Goal: Task Accomplishment & Management: Manage account settings

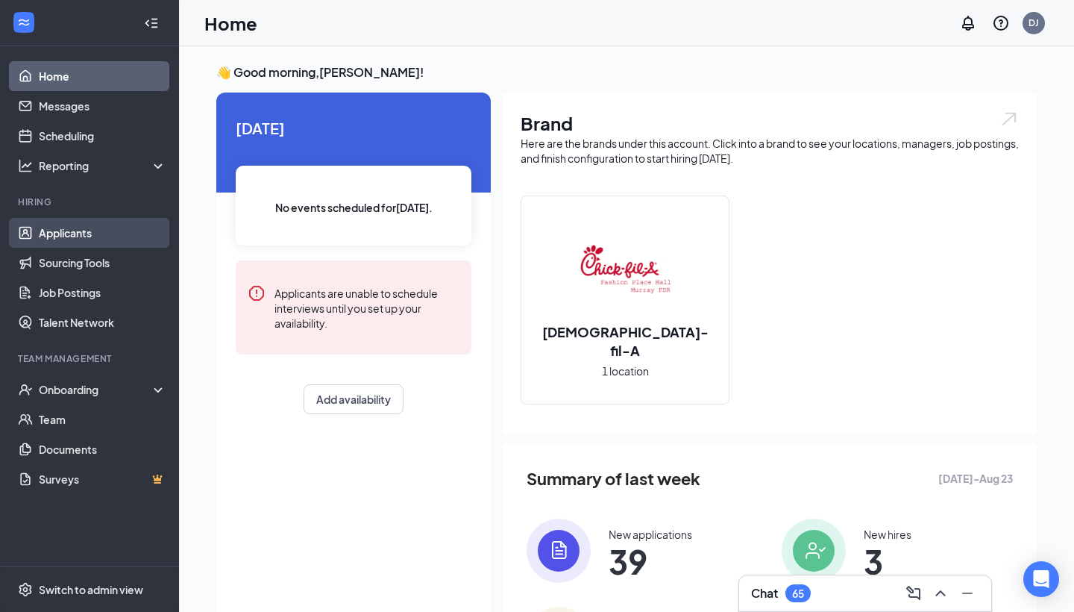
click at [90, 245] on link "Applicants" at bounding box center [103, 233] width 128 height 30
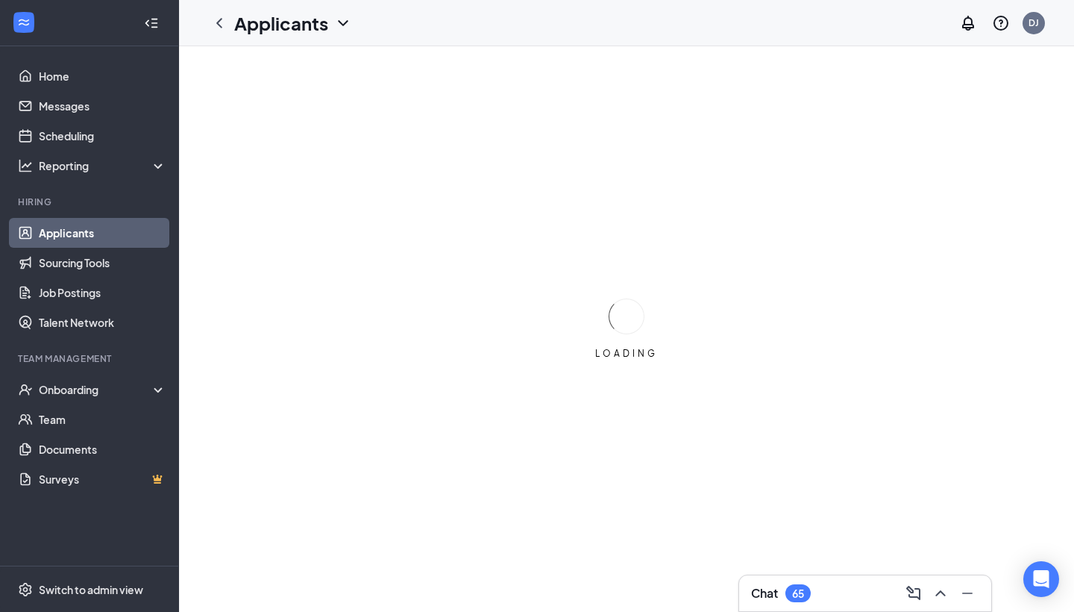
click at [899, 604] on div "Chat 65" at bounding box center [865, 593] width 228 height 24
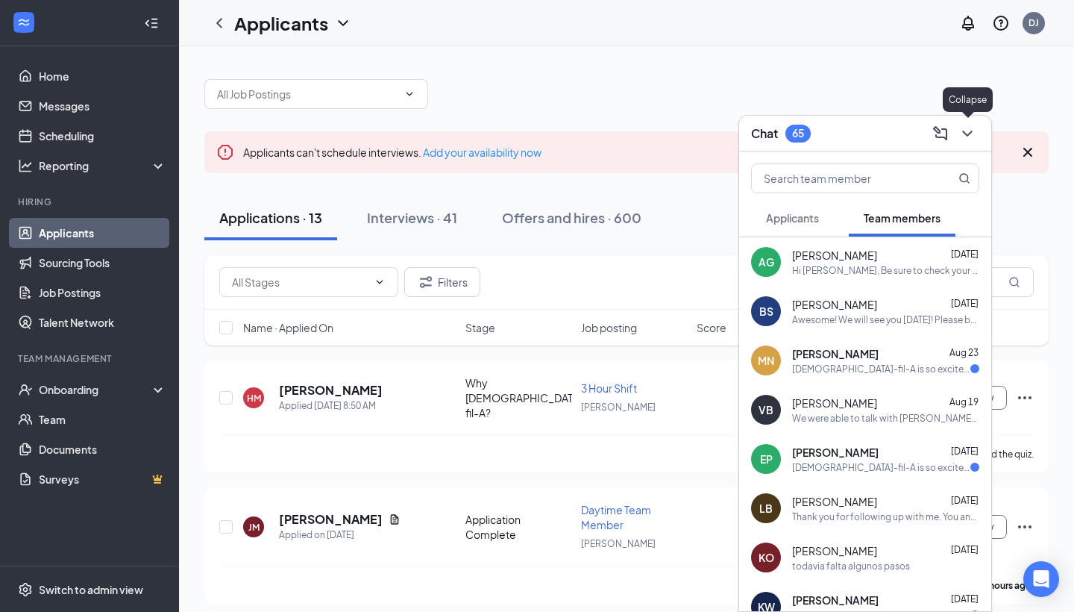
click at [964, 127] on icon "ChevronDown" at bounding box center [968, 134] width 18 height 18
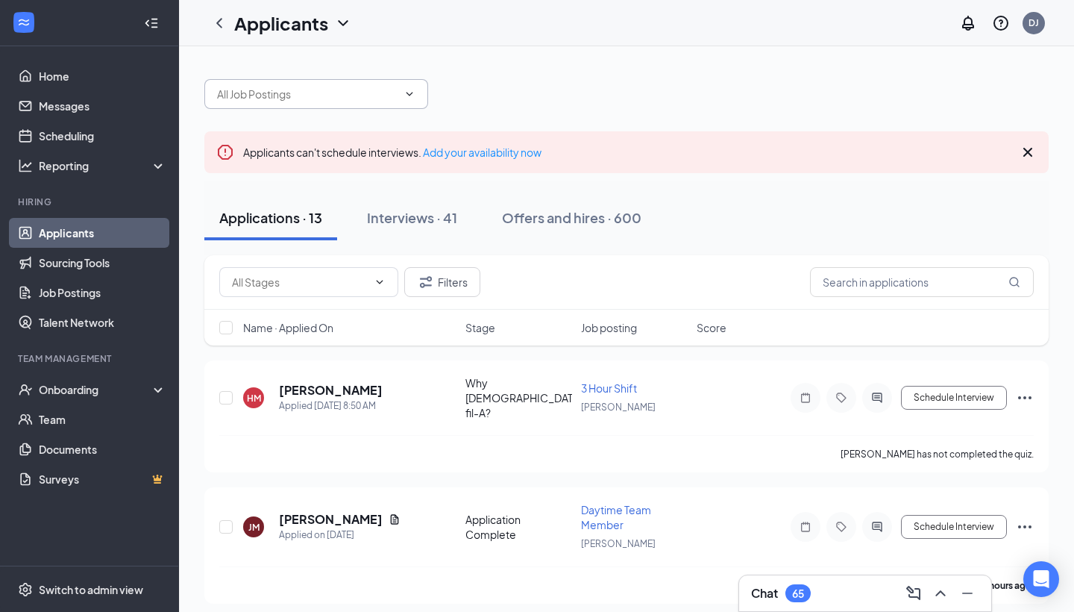
click at [415, 100] on span at bounding box center [316, 94] width 224 height 30
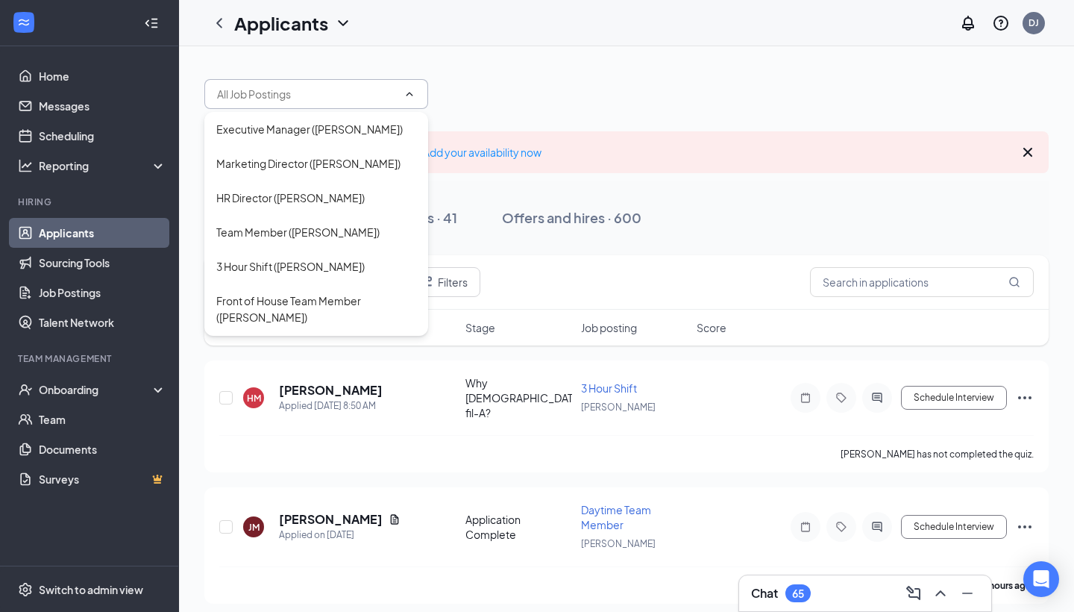
click at [395, 92] on input "text" at bounding box center [307, 94] width 181 height 16
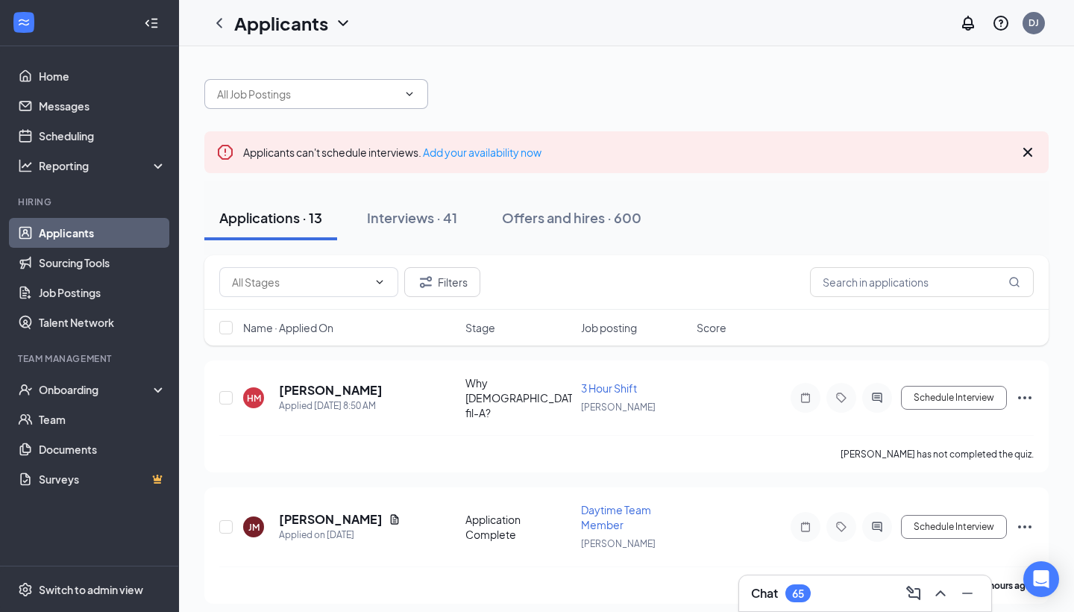
click at [395, 92] on input "text" at bounding box center [307, 94] width 181 height 16
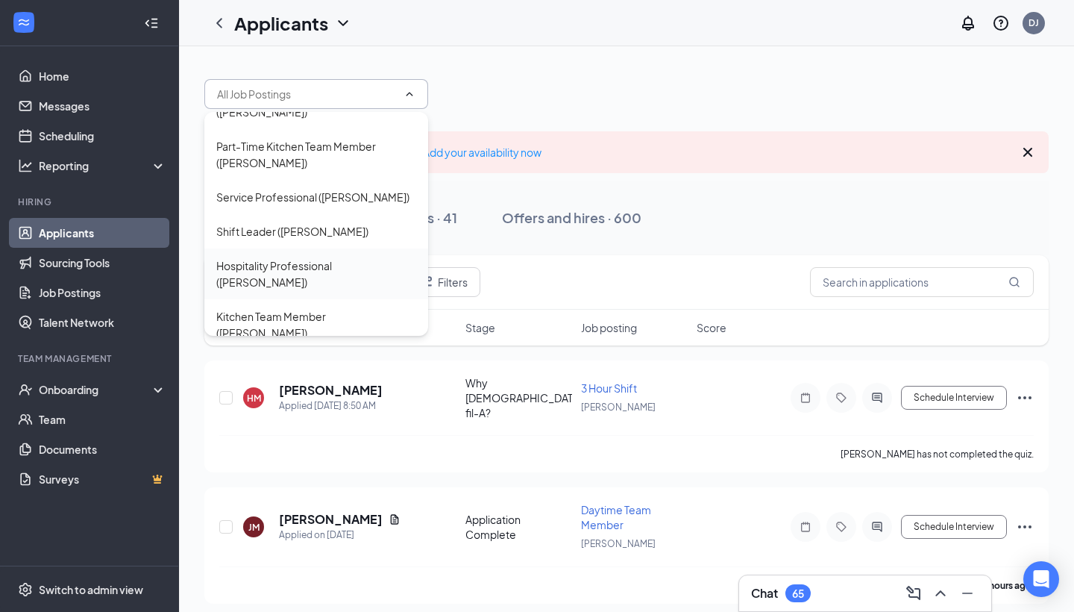
scroll to position [204, 0]
click at [331, 309] on div "Kitchen Team Member ([PERSON_NAME])" at bounding box center [316, 325] width 200 height 33
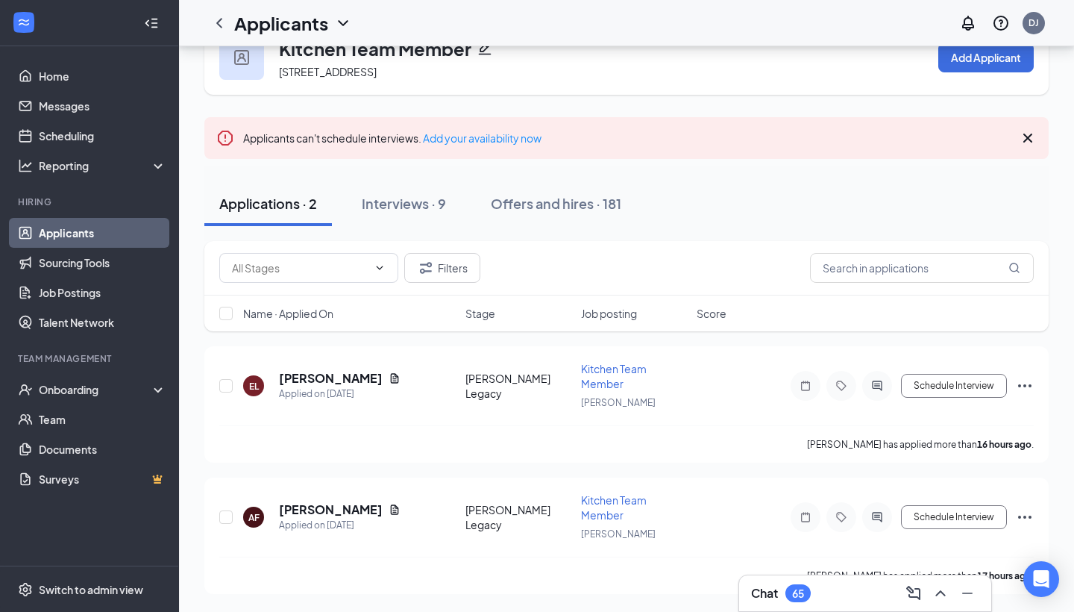
scroll to position [44, 0]
click at [421, 199] on div "Interviews · 9" at bounding box center [404, 203] width 84 height 19
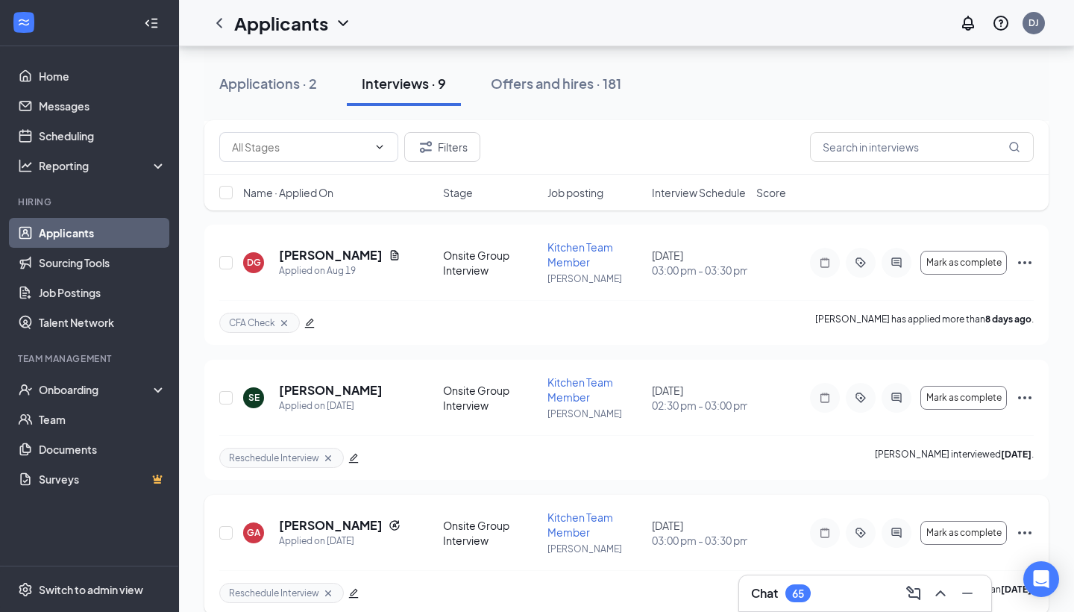
scroll to position [803, 0]
click at [355, 525] on h5 "[PERSON_NAME]" at bounding box center [331, 526] width 104 height 16
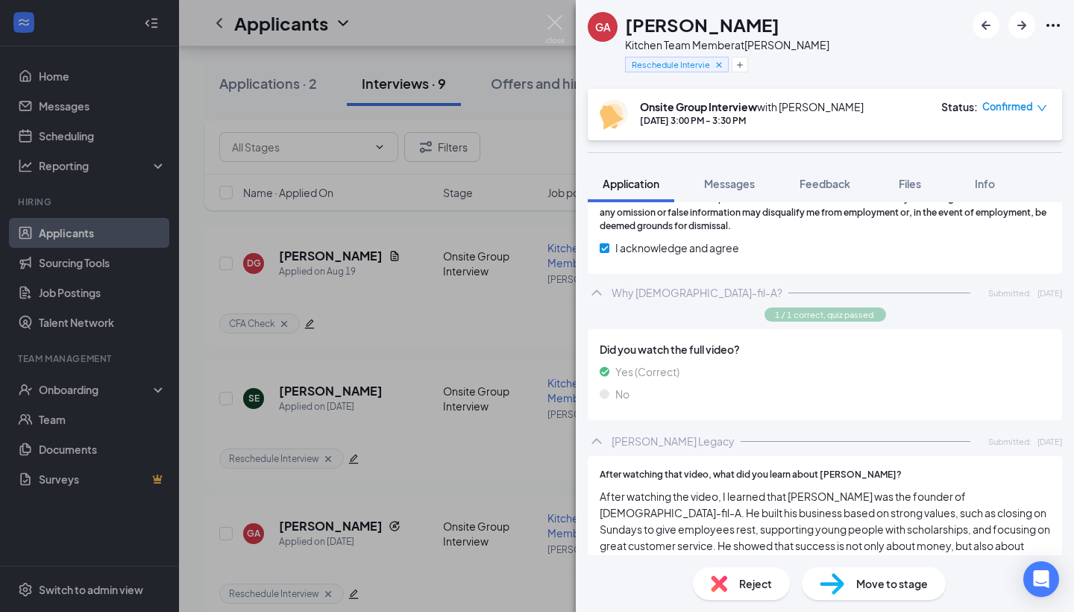
scroll to position [2230, 0]
click at [745, 186] on span "Messages" at bounding box center [729, 183] width 51 height 13
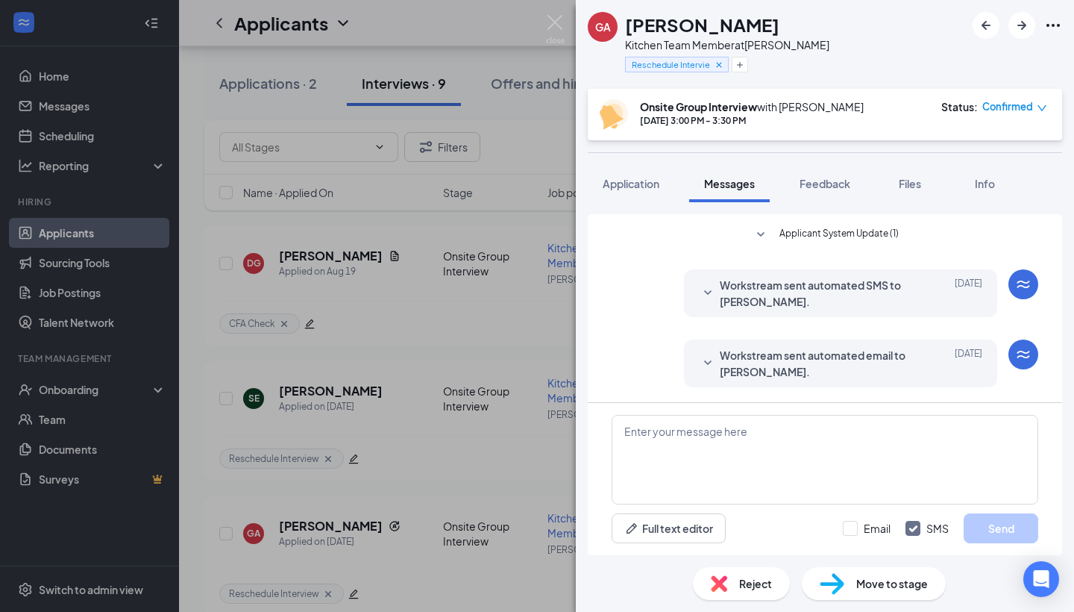
scroll to position [677, 0]
click at [789, 303] on span "Workstream sent automated SMS to [PERSON_NAME]." at bounding box center [817, 293] width 195 height 33
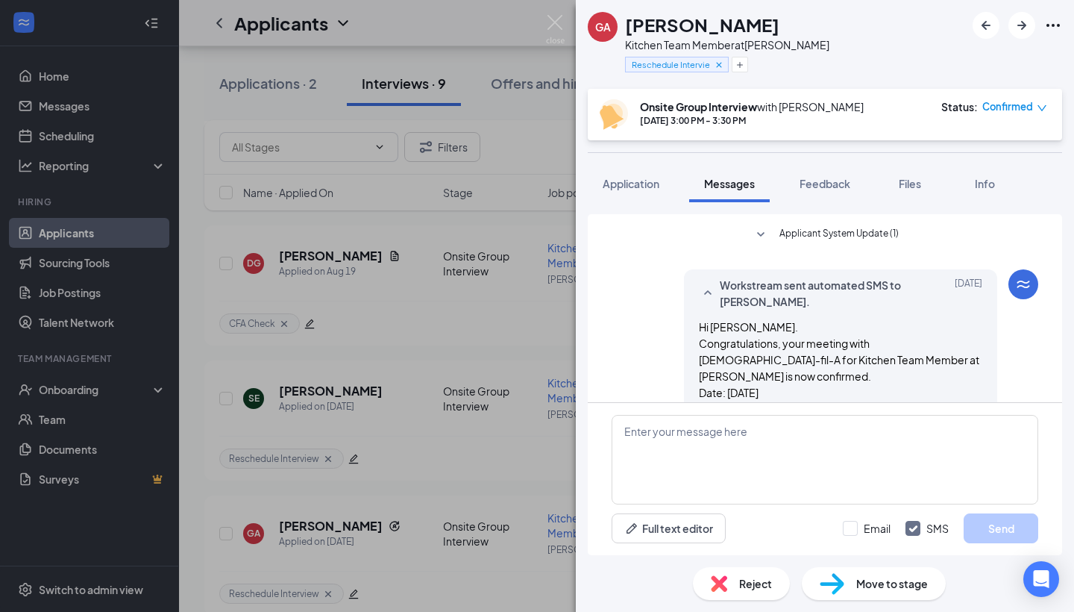
click at [789, 303] on span "Workstream sent automated SMS to [PERSON_NAME]." at bounding box center [817, 293] width 195 height 33
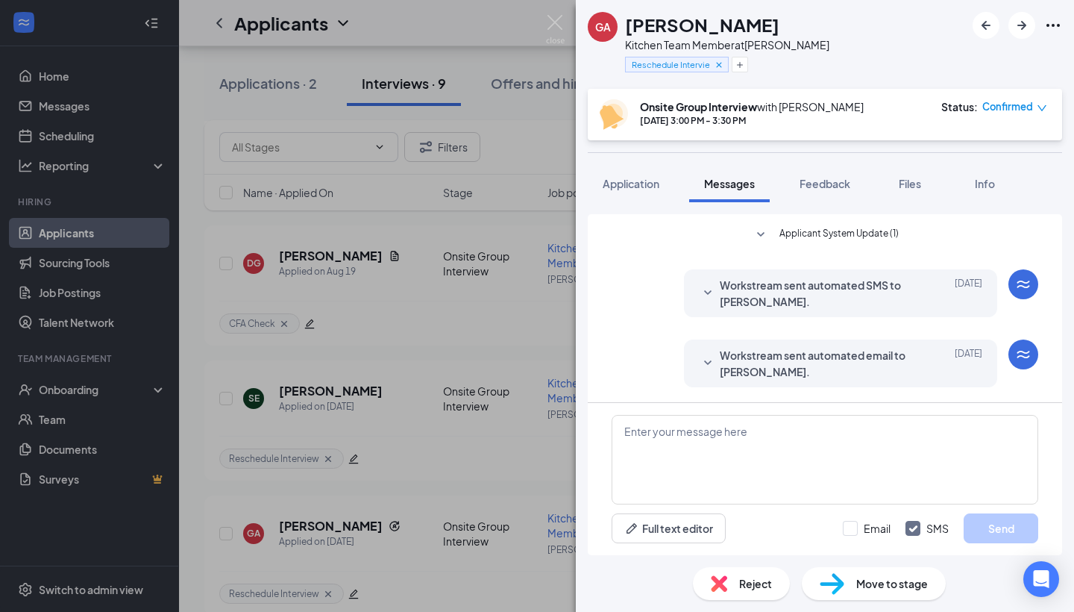
click at [442, 422] on div "GA [PERSON_NAME] Kitchen Team Member at [PERSON_NAME] Reschedule Interview Onsi…" at bounding box center [537, 306] width 1074 height 612
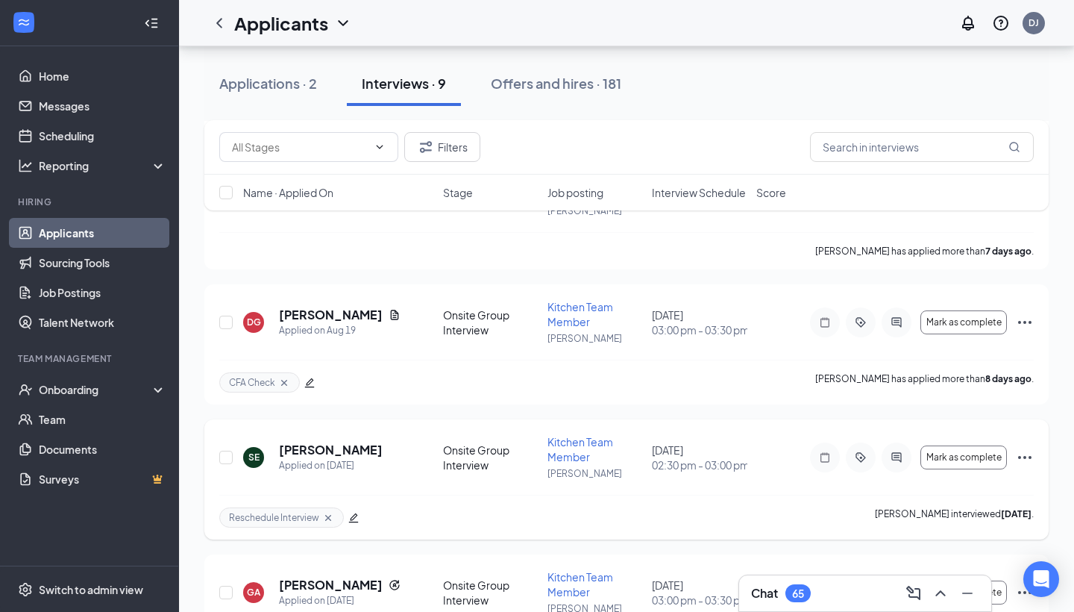
scroll to position [735, 0]
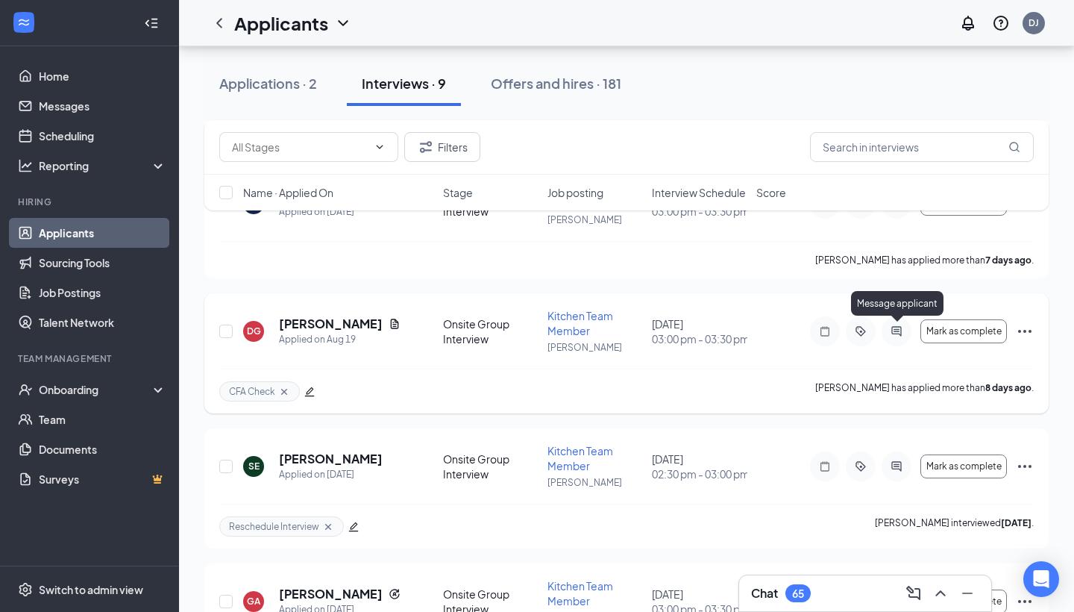
click at [888, 334] on icon "ActiveChat" at bounding box center [897, 331] width 18 height 12
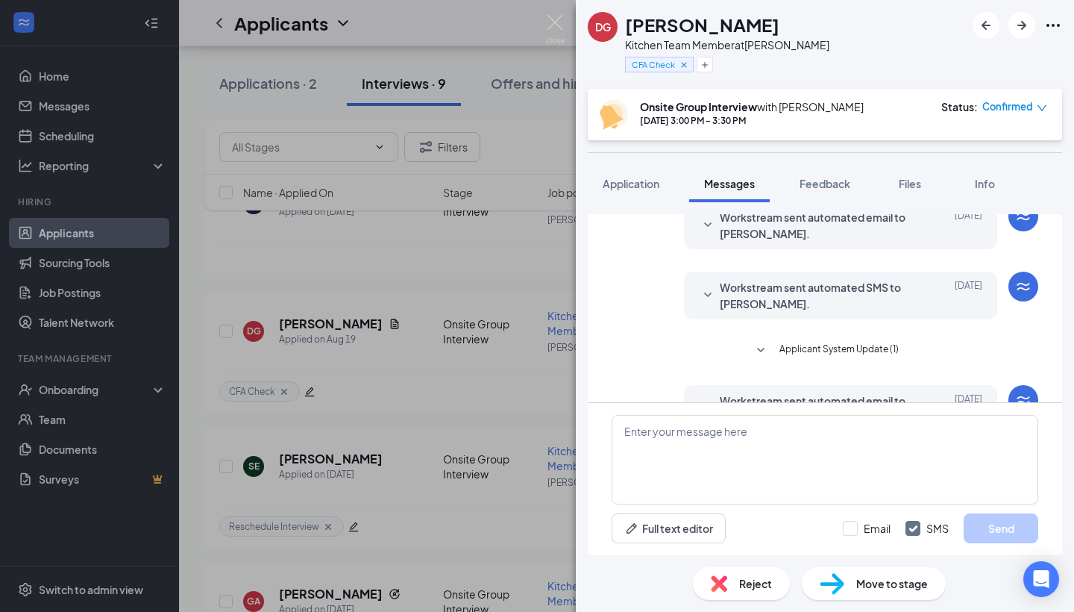
scroll to position [302, 0]
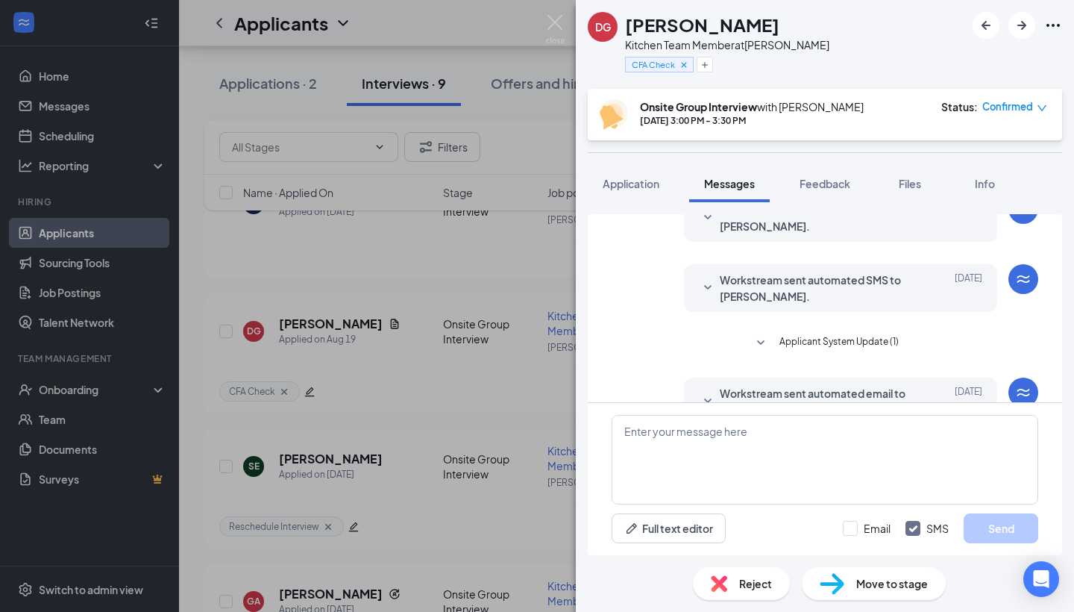
click at [527, 381] on div "DG [PERSON_NAME] Kitchen Team Member at [PERSON_NAME] CFA Check Onsite Group In…" at bounding box center [537, 306] width 1074 height 612
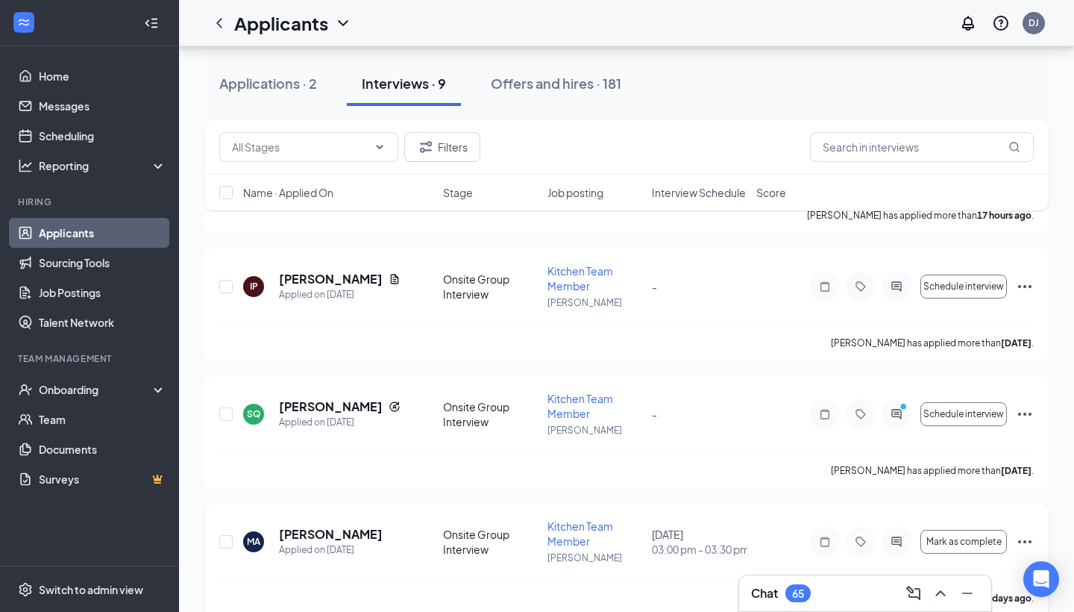
scroll to position [396, 0]
click at [359, 407] on h5 "[PERSON_NAME]" at bounding box center [331, 407] width 104 height 16
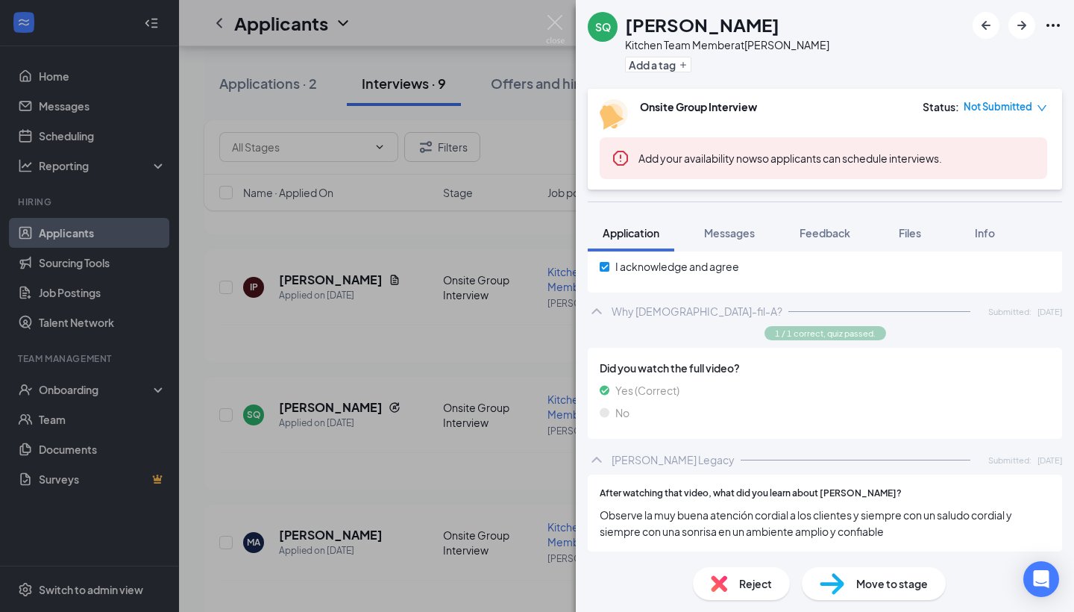
scroll to position [1787, 0]
click at [515, 335] on div "SQ [PERSON_NAME] Team Member at [PERSON_NAME] Add a tag Onsite Group Interview …" at bounding box center [537, 306] width 1074 height 612
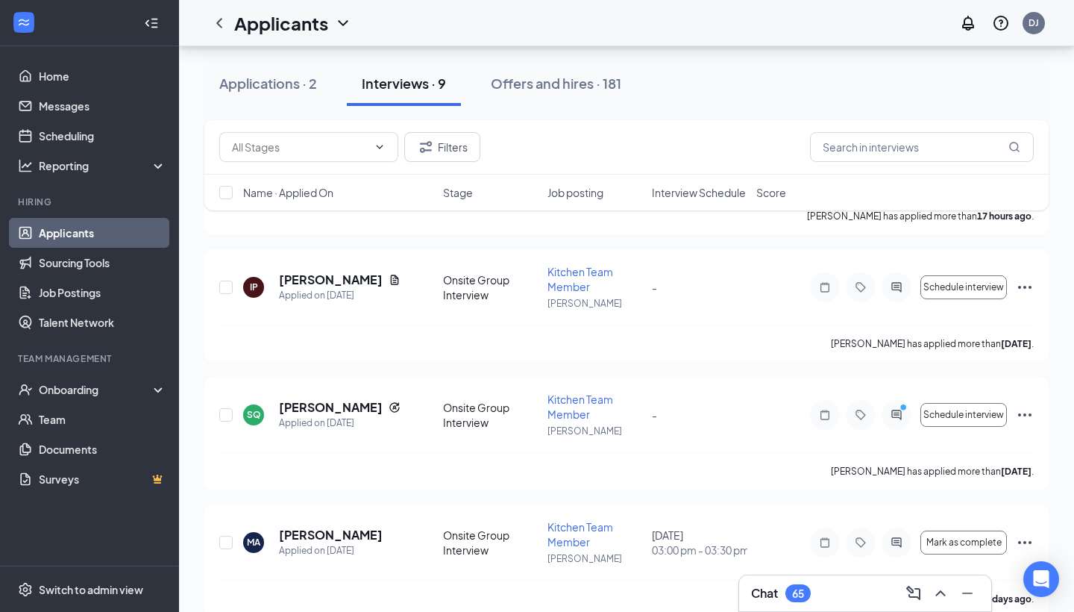
scroll to position [403, 0]
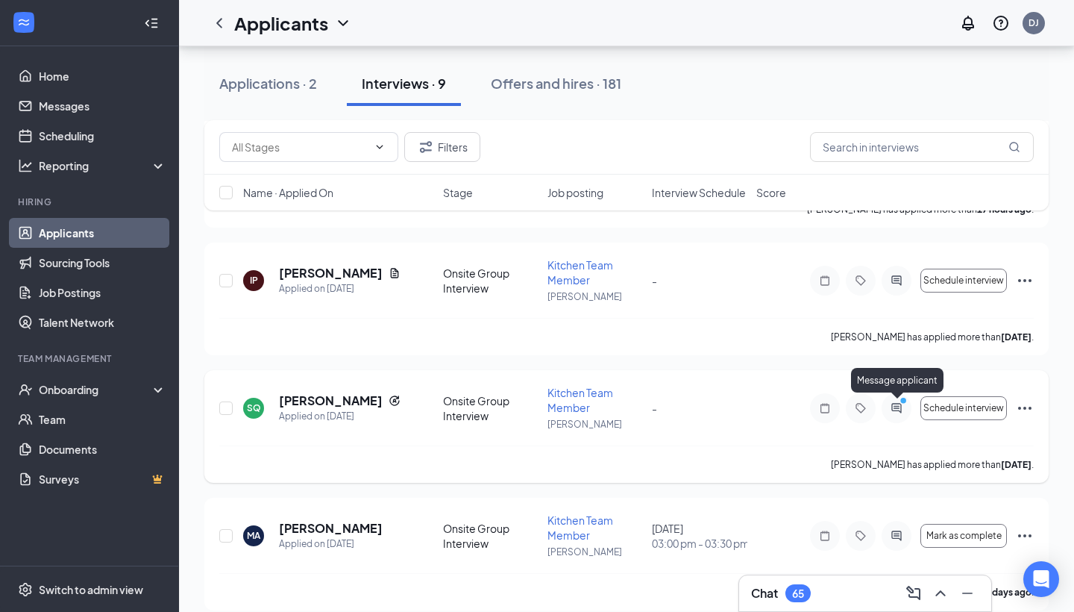
click at [901, 408] on icon "ActiveChat" at bounding box center [897, 408] width 10 height 10
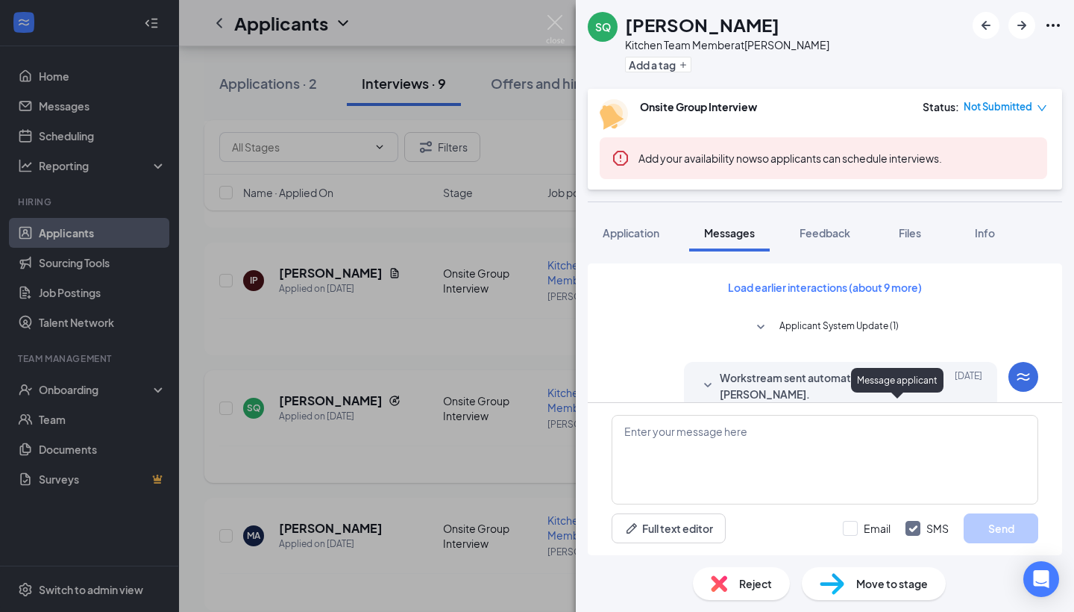
scroll to position [536, 0]
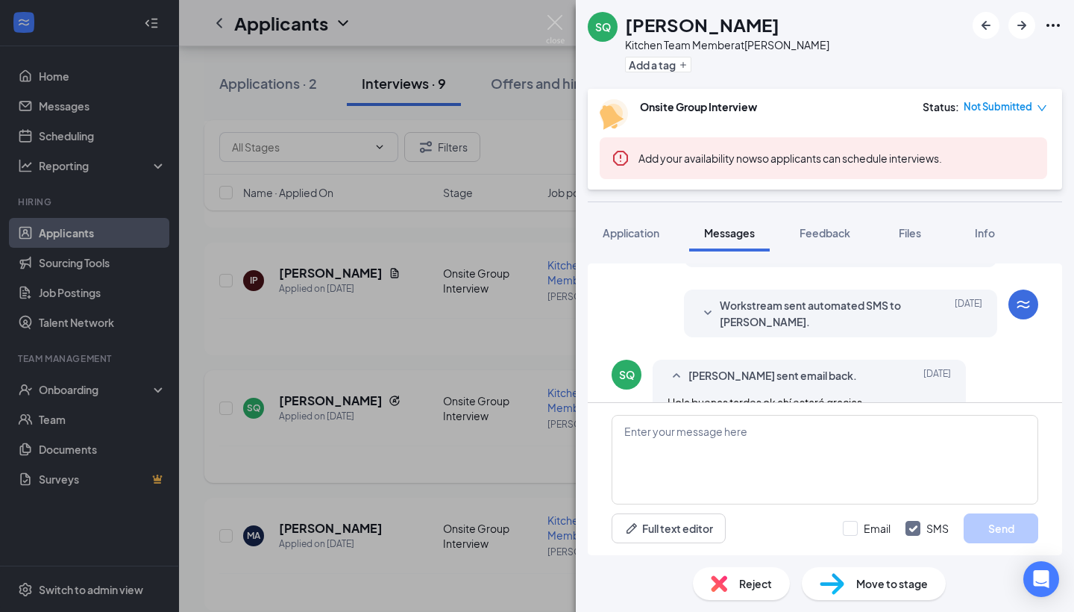
scroll to position [440, 0]
click at [896, 325] on span "Workstream sent automated SMS to [PERSON_NAME]." at bounding box center [817, 312] width 195 height 33
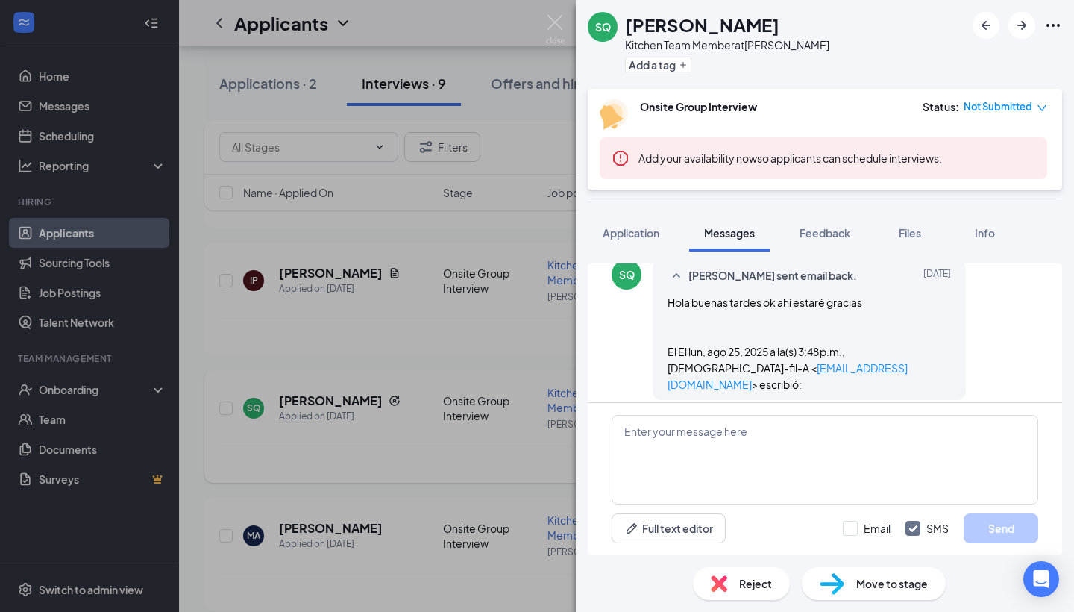
scroll to position [676, 0]
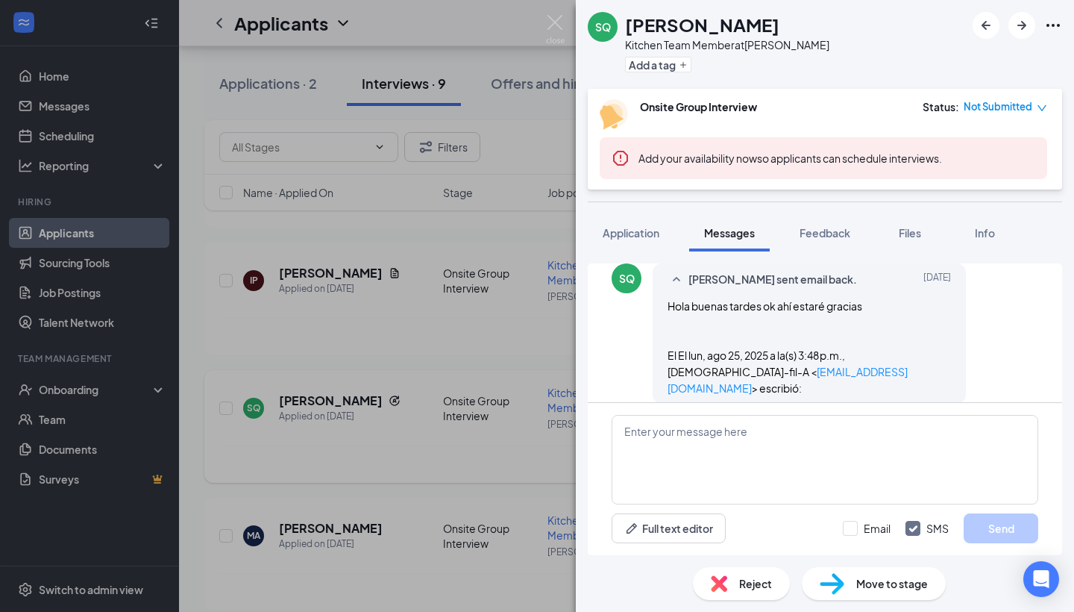
click at [498, 309] on div "SQ [PERSON_NAME] Team Member at [PERSON_NAME] Add a tag Onsite Group Interview …" at bounding box center [537, 306] width 1074 height 612
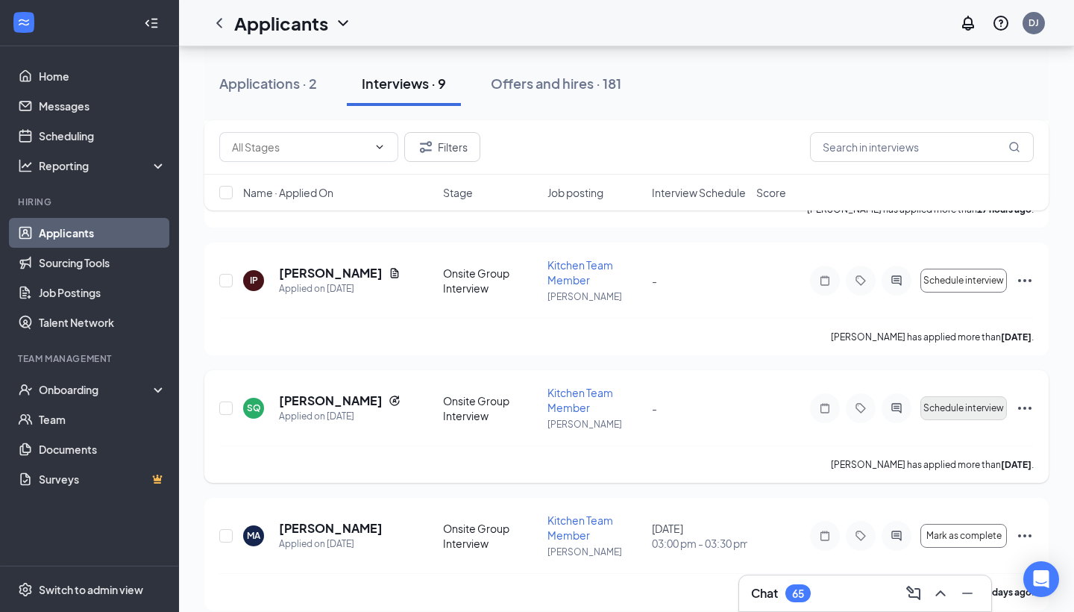
click at [960, 413] on button "Schedule interview" at bounding box center [964, 408] width 87 height 24
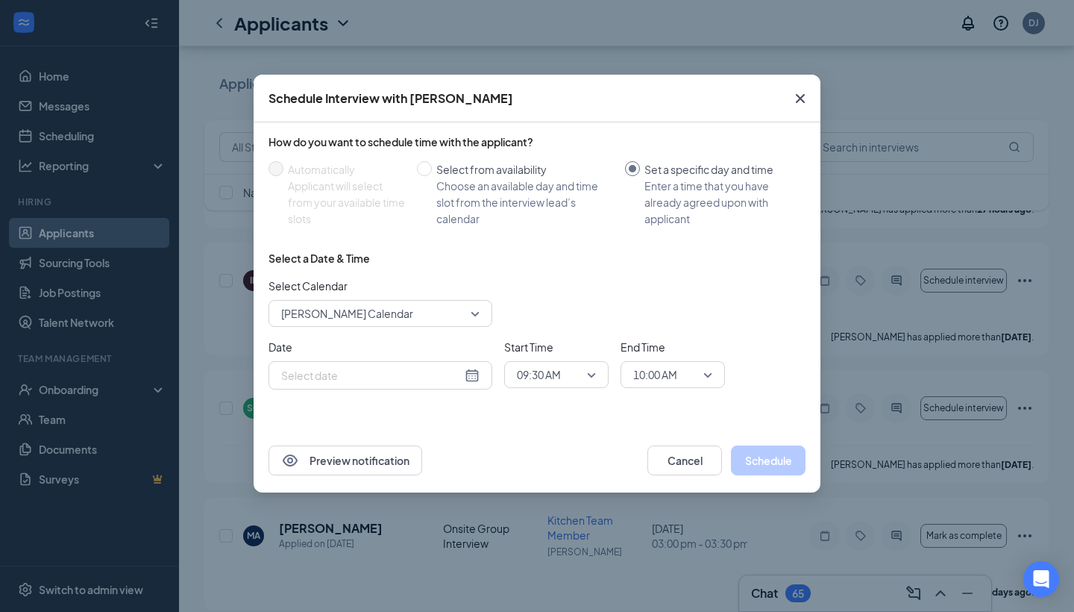
type input "[DATE]"
click at [460, 319] on span "[PERSON_NAME] Calendar" at bounding box center [373, 313] width 185 height 22
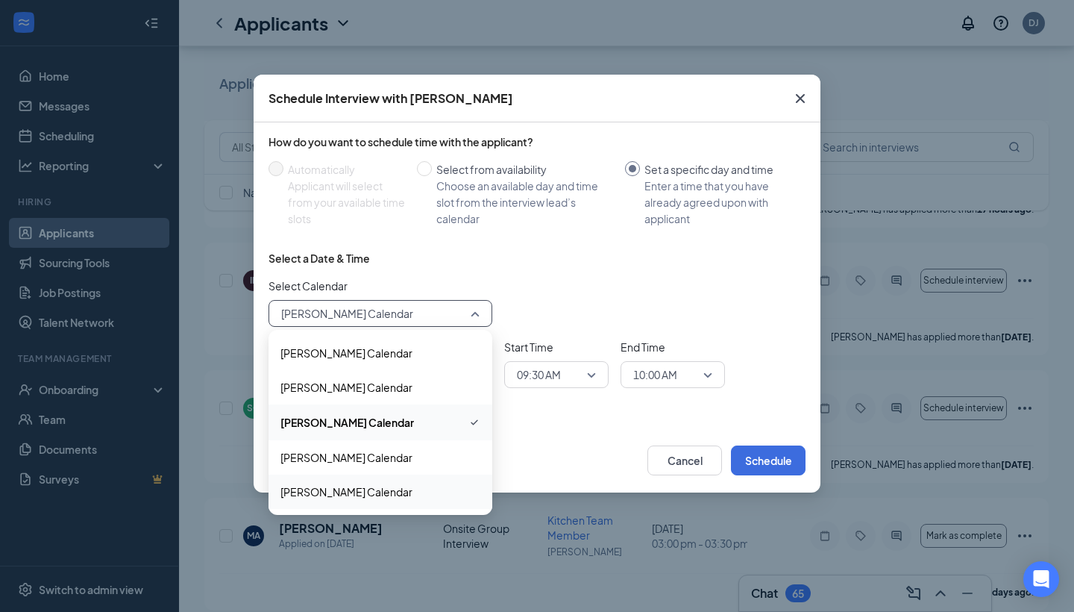
click at [386, 504] on div "[PERSON_NAME] Calendar" at bounding box center [381, 491] width 224 height 34
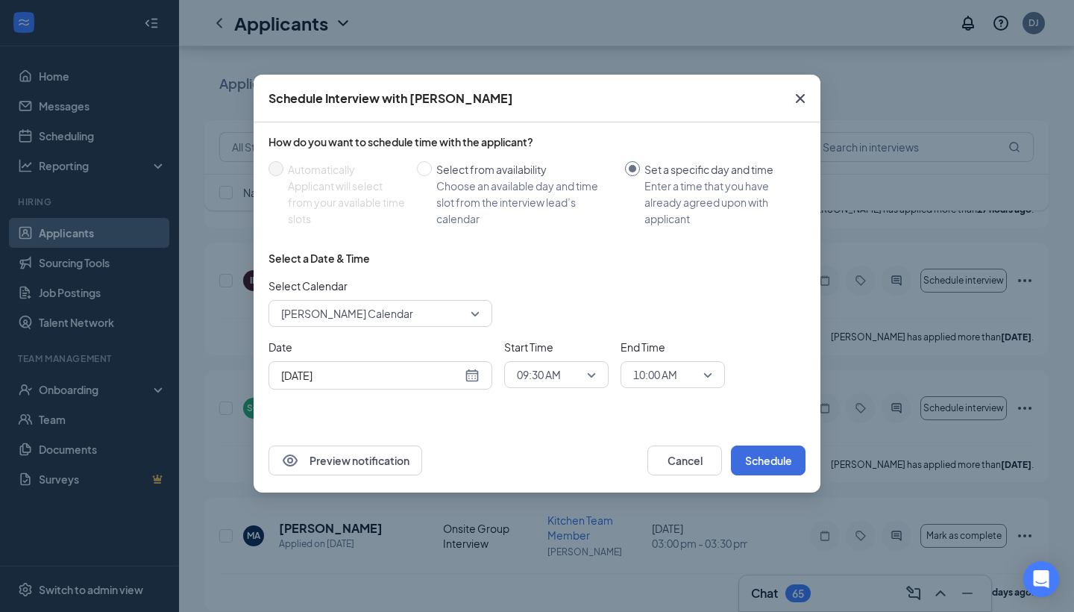
click at [467, 377] on div "[DATE]" at bounding box center [380, 375] width 198 height 16
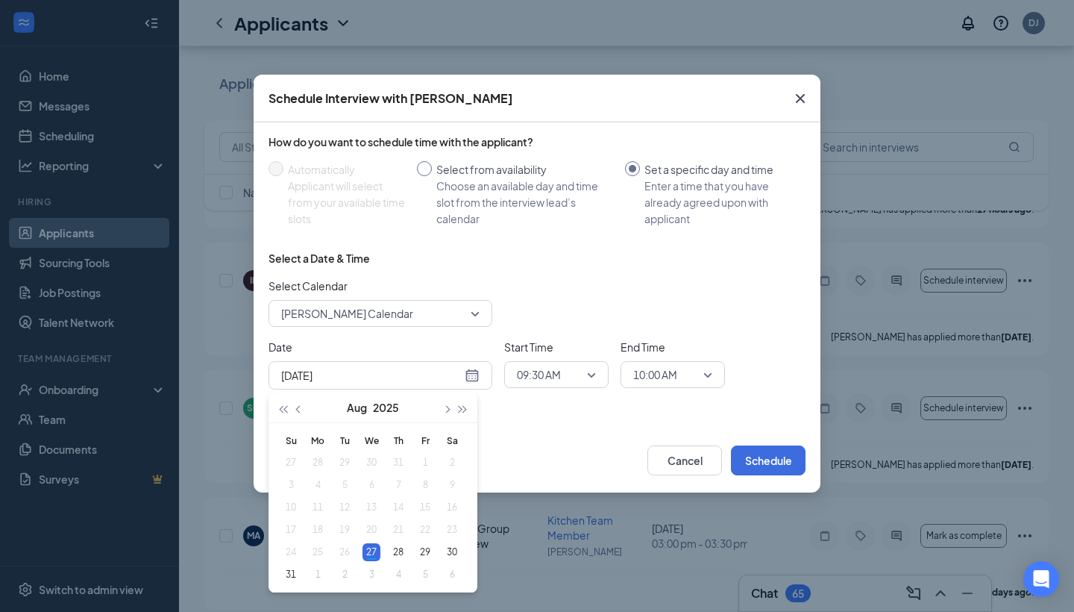
click at [479, 191] on div "Choose an available day and time slot from the interview lead’s calendar" at bounding box center [524, 202] width 177 height 49
click at [432, 176] on input "Select from availability Choose an available day and time slot from the intervi…" at bounding box center [424, 168] width 15 height 15
radio input "true"
radio input "false"
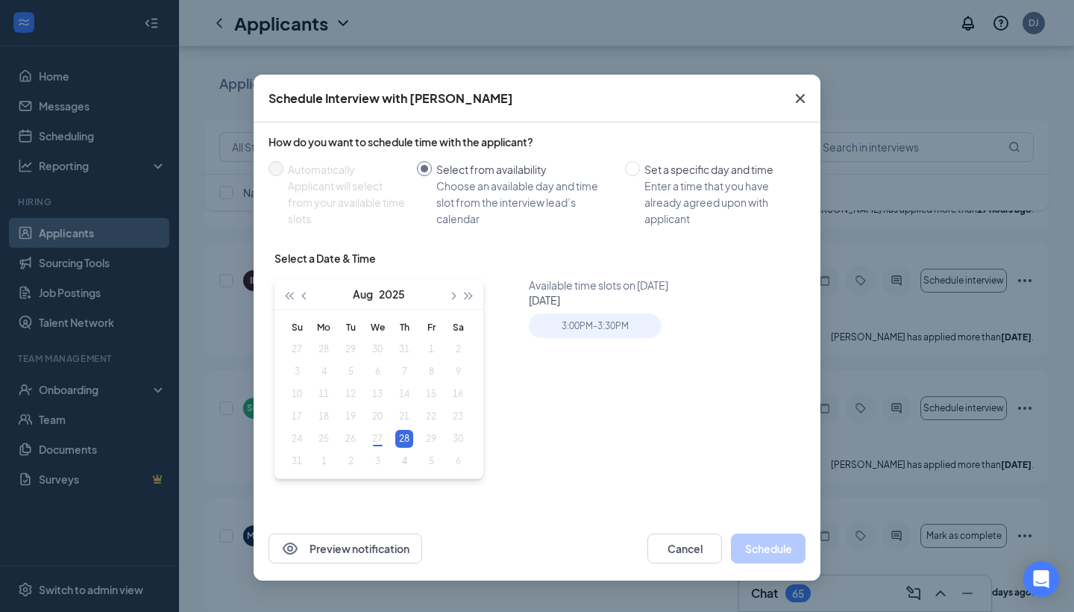
click at [558, 340] on div "3:00PM - 3:30PM" at bounding box center [599, 330] width 141 height 34
click at [557, 328] on div "3:00PM - 3:30PM" at bounding box center [595, 325] width 132 height 25
click at [800, 546] on button "Schedule" at bounding box center [768, 548] width 75 height 30
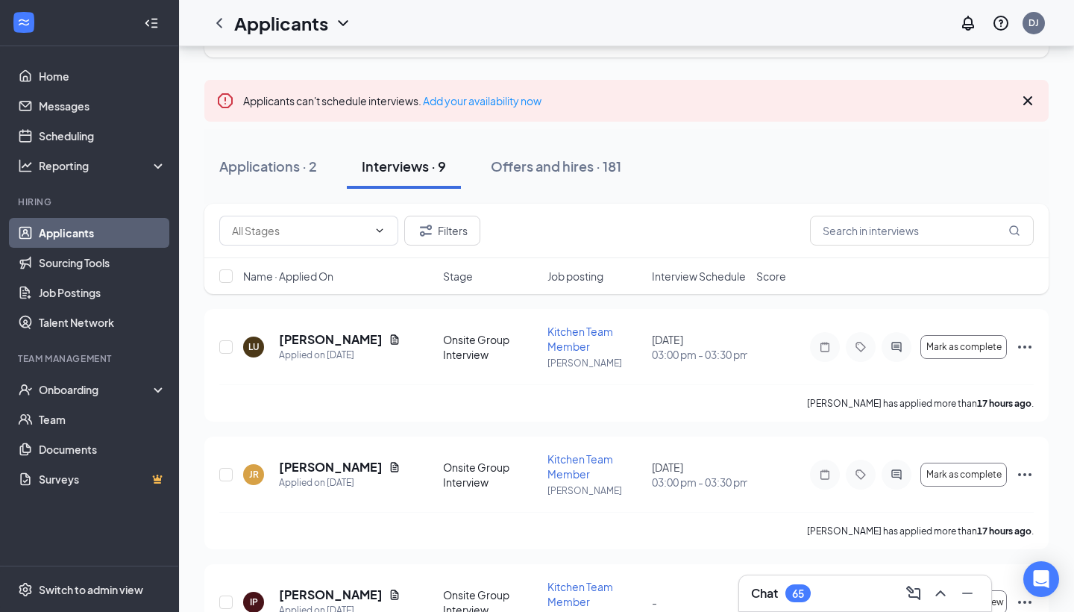
scroll to position [81, 0]
click at [234, 164] on div "Applications · 2" at bounding box center [268, 166] width 98 height 19
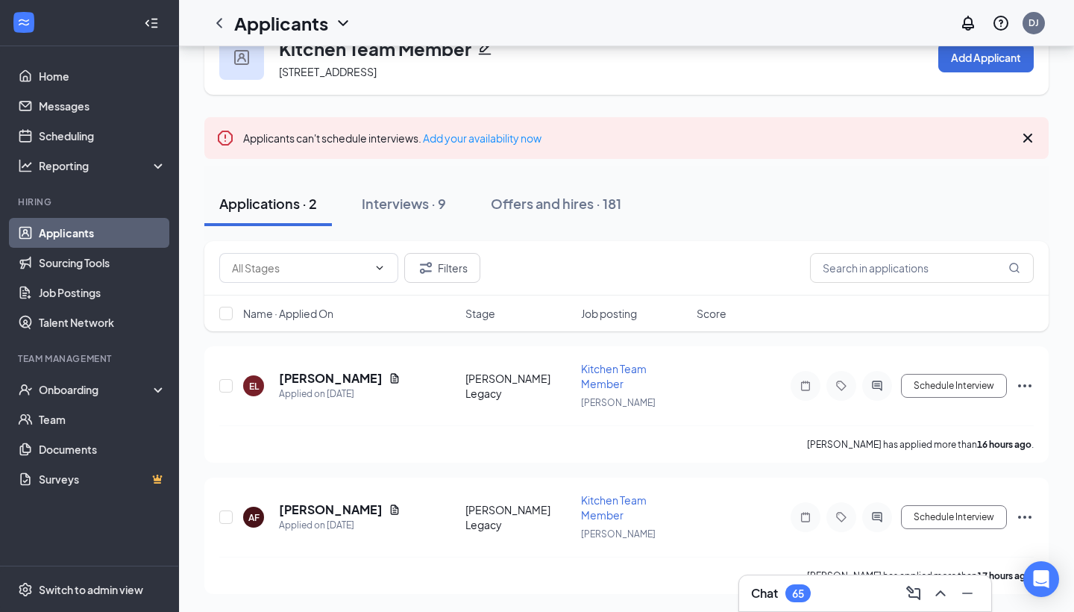
scroll to position [44, 0]
click at [225, 24] on icon "ChevronLeft" at bounding box center [219, 23] width 18 height 18
